Goal: Navigation & Orientation: Find specific page/section

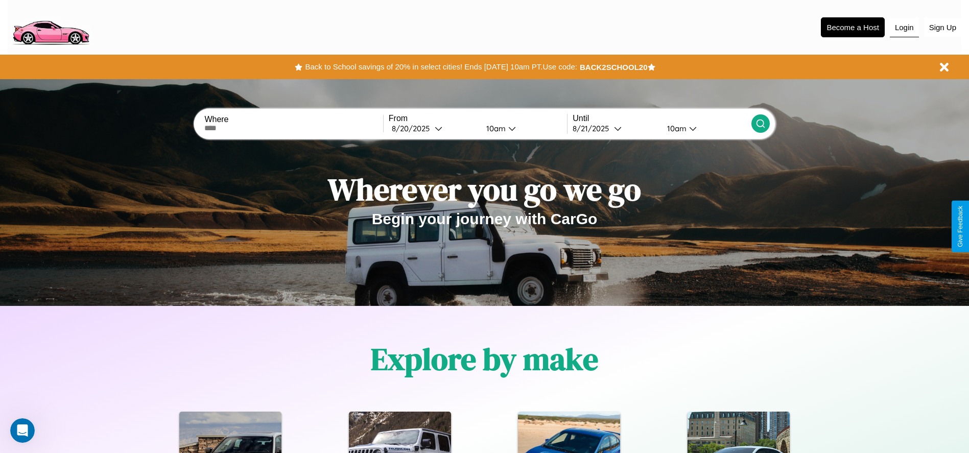
click at [904, 27] on button "Login" at bounding box center [904, 27] width 29 height 19
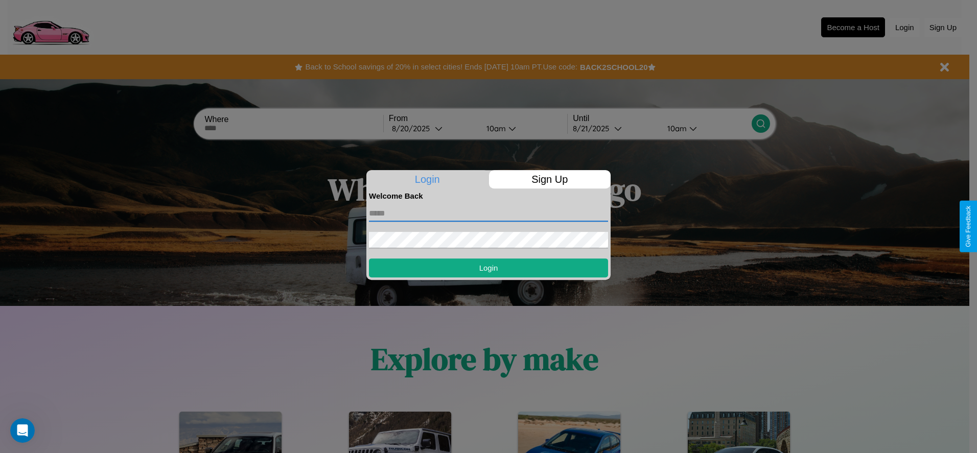
click at [489, 213] on input "text" at bounding box center [488, 213] width 239 height 16
type input "**********"
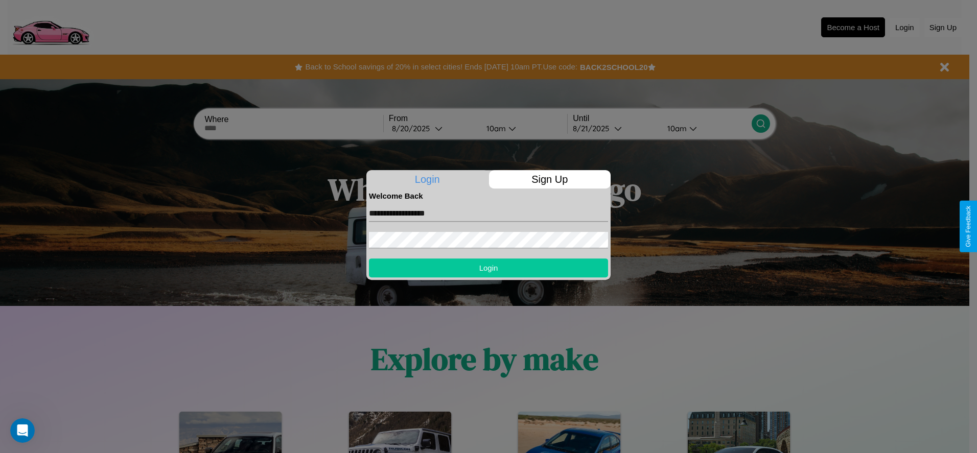
click at [489, 268] on button "Login" at bounding box center [488, 268] width 239 height 19
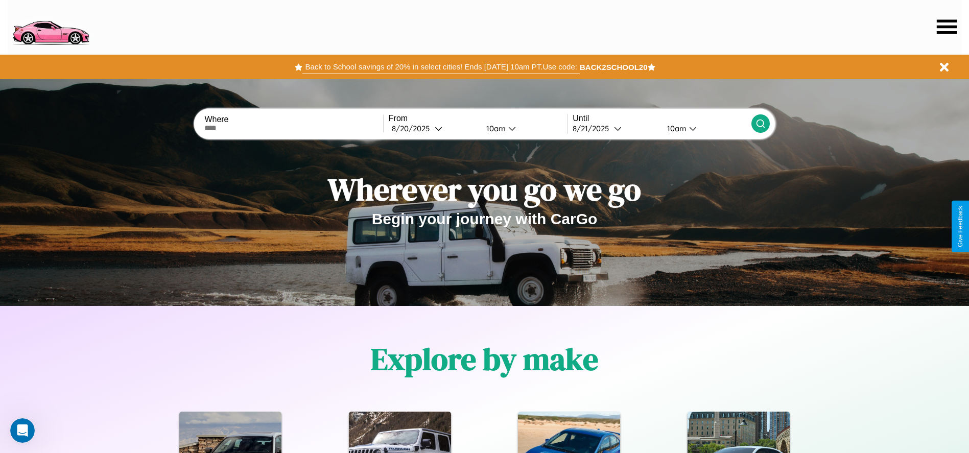
click at [441, 67] on button "Back to School savings of 20% in select cities! Ends [DATE] 10am PT. Use code:" at bounding box center [441, 67] width 277 height 14
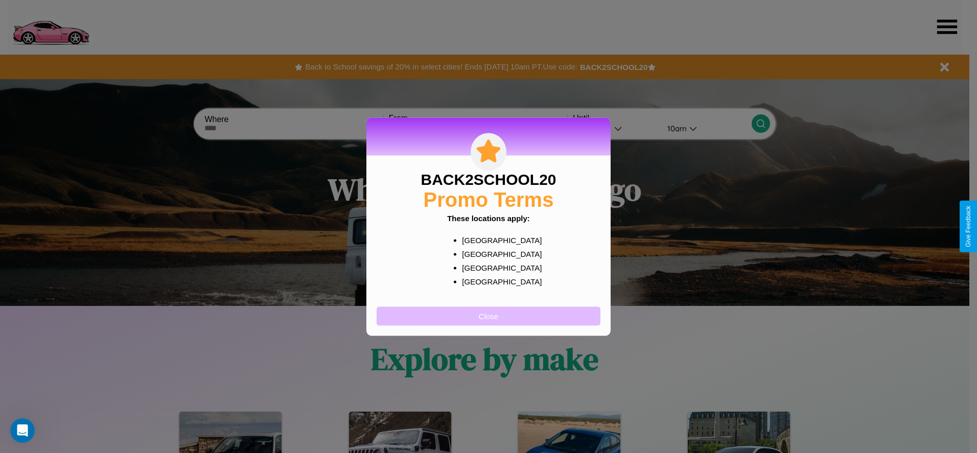
click at [489, 316] on button "Close" at bounding box center [489, 316] width 224 height 19
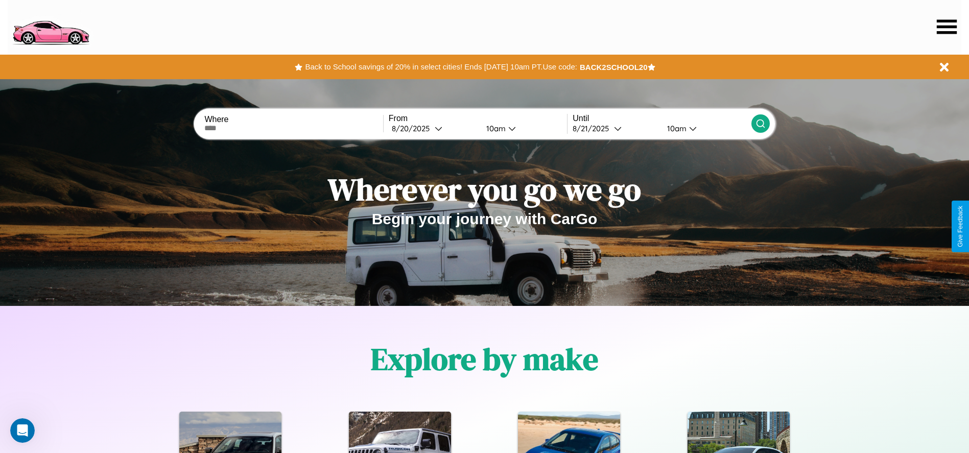
click at [947, 27] on icon at bounding box center [947, 26] width 20 height 14
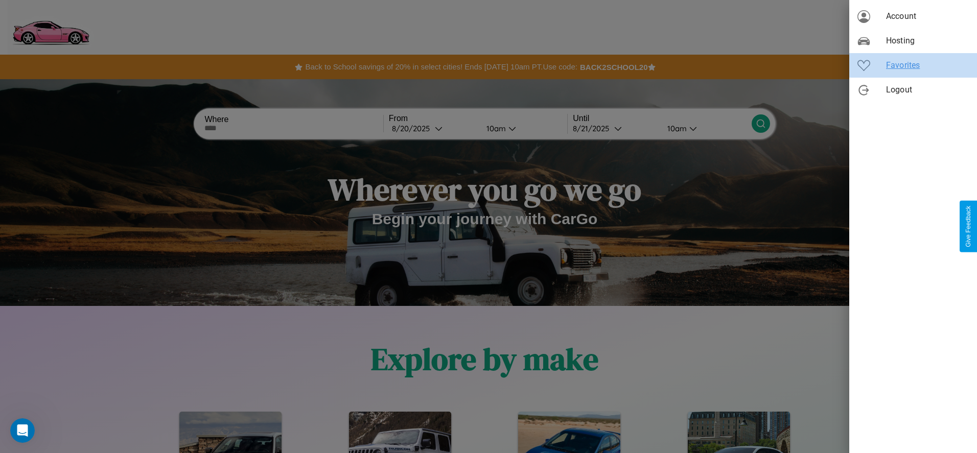
click at [913, 65] on span "Favorites" at bounding box center [927, 65] width 83 height 12
